Goal: Information Seeking & Learning: Learn about a topic

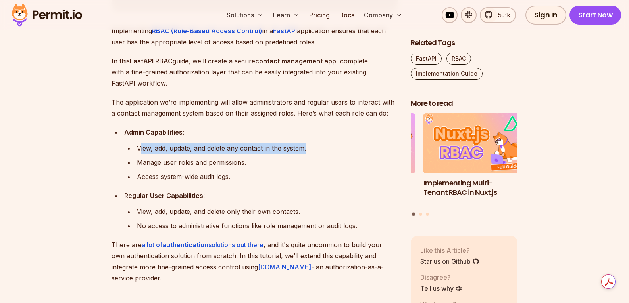
drag, startPoint x: 140, startPoint y: 148, endPoint x: 326, endPoint y: 146, distance: 186.5
click at [326, 146] on div "View, add, update, and delete any contact in the system." at bounding box center [267, 148] width 261 height 11
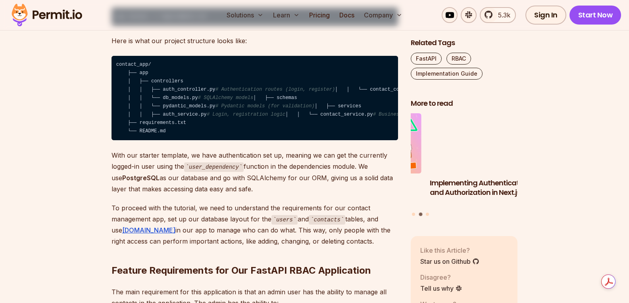
scroll to position [1190, 0]
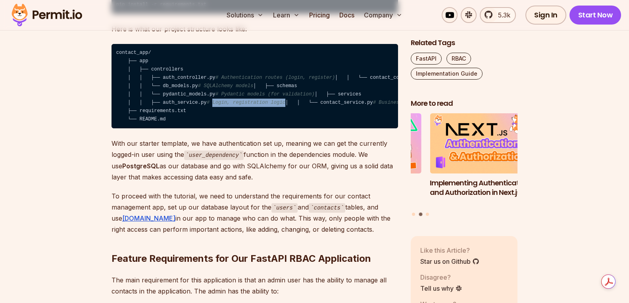
drag, startPoint x: 227, startPoint y: 150, endPoint x: 303, endPoint y: 154, distance: 76.7
click at [303, 129] on code "contact_app/ ├── app │ ├── controllers │ │ ├── auth_controller.py # Authenticat…" at bounding box center [254, 86] width 286 height 85
click at [373, 106] on span "# Business logic for handling contacts" at bounding box center [428, 103] width 111 height 6
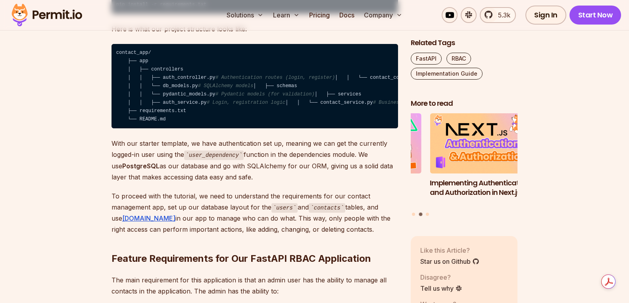
click at [304, 129] on code "contact_app/ ├── app │ ├── controllers │ │ ├── auth_controller.py # Authenticat…" at bounding box center [254, 86] width 286 height 85
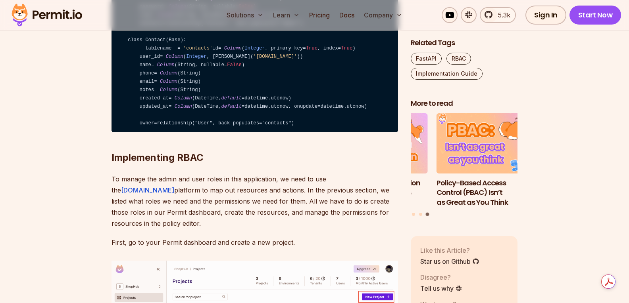
scroll to position [2063, 0]
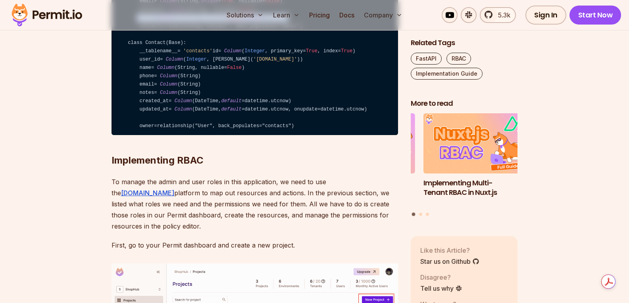
drag, startPoint x: 134, startPoint y: 126, endPoint x: 296, endPoint y: 126, distance: 162.3
click at [296, 126] on code "from sqlalchemy import Column , Integer , String, ForeignKey, DateTime from sql…" at bounding box center [254, 35] width 286 height 202
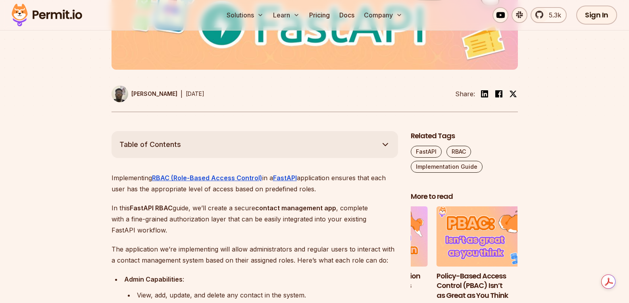
scroll to position [0, 0]
